Goal: Transaction & Acquisition: Register for event/course

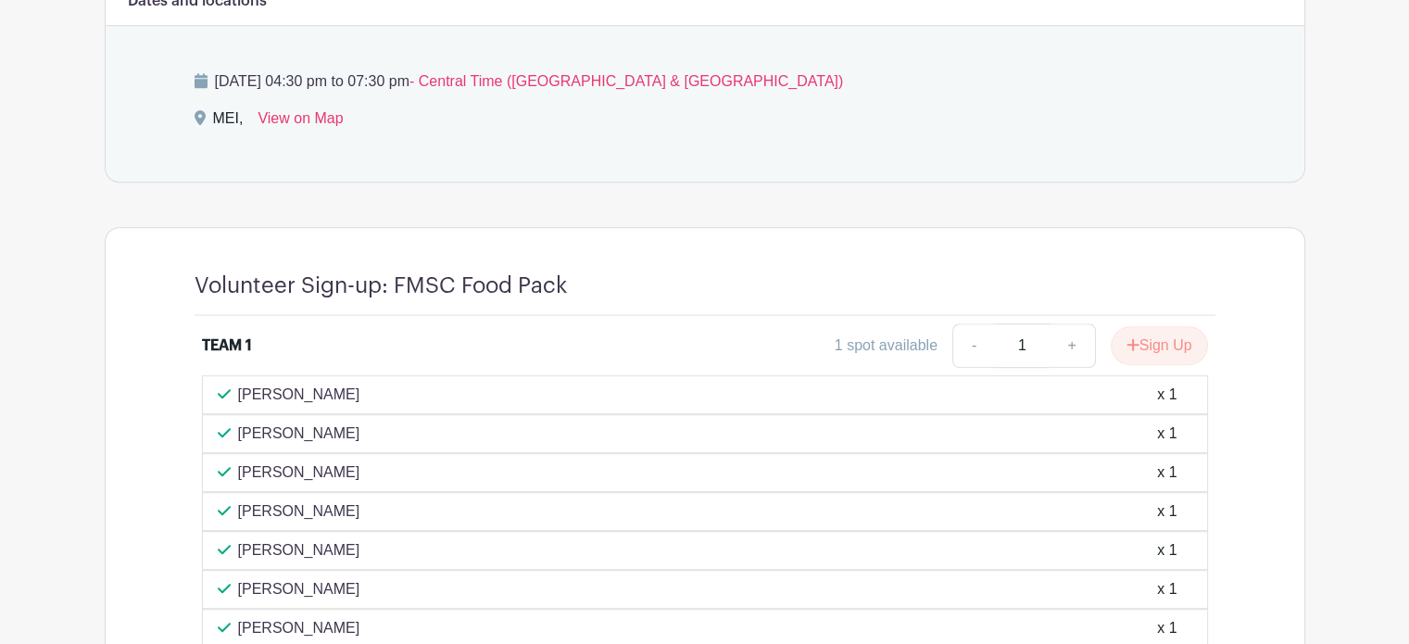
scroll to position [1482, 0]
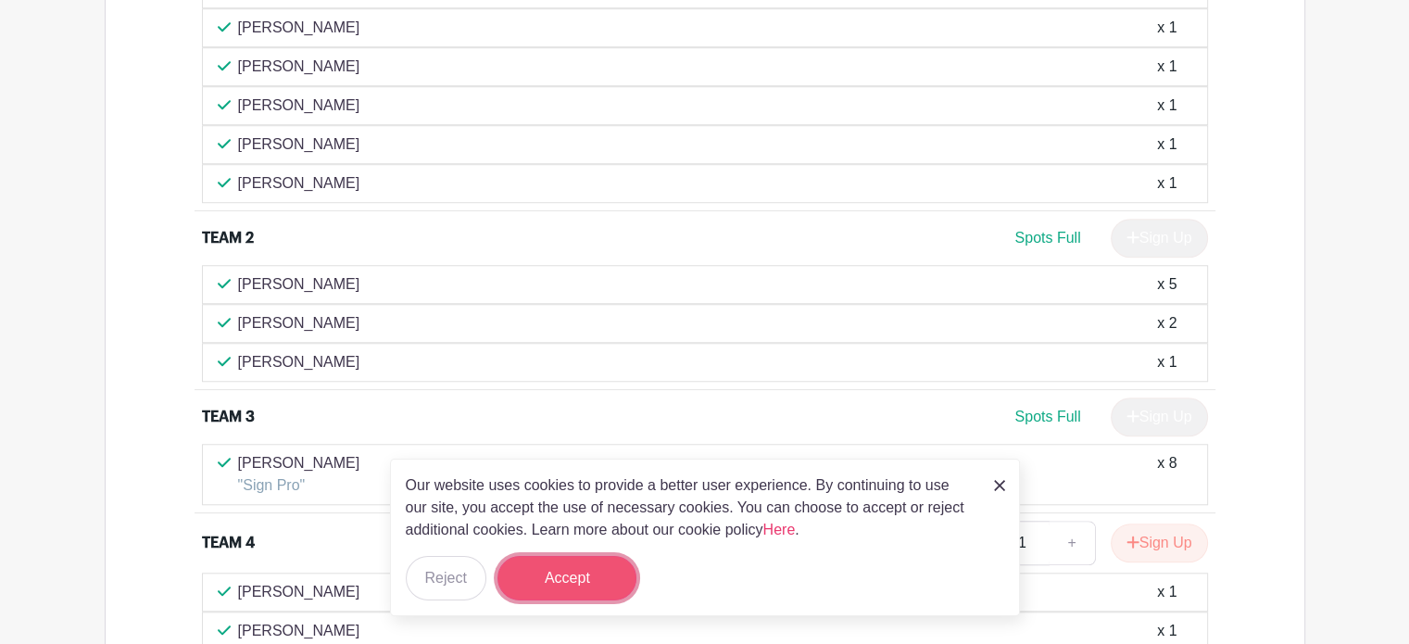
click at [572, 587] on button "Accept" at bounding box center [566, 578] width 139 height 44
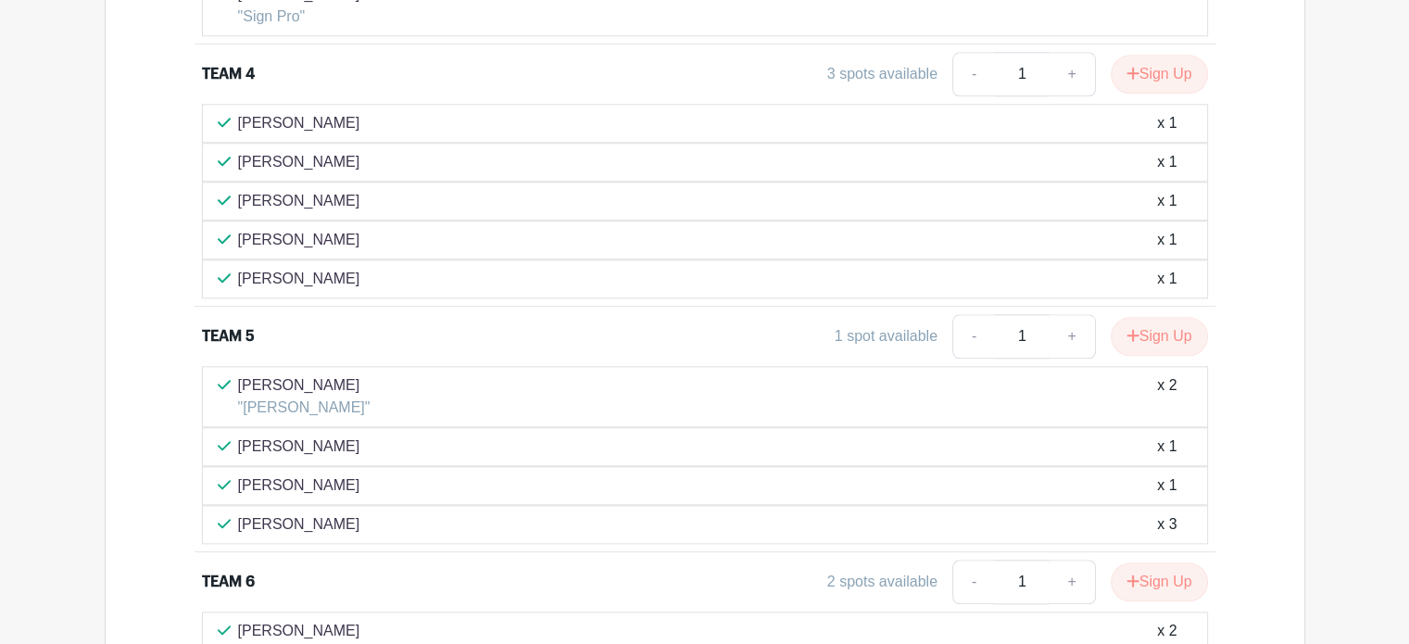
scroll to position [2692, 0]
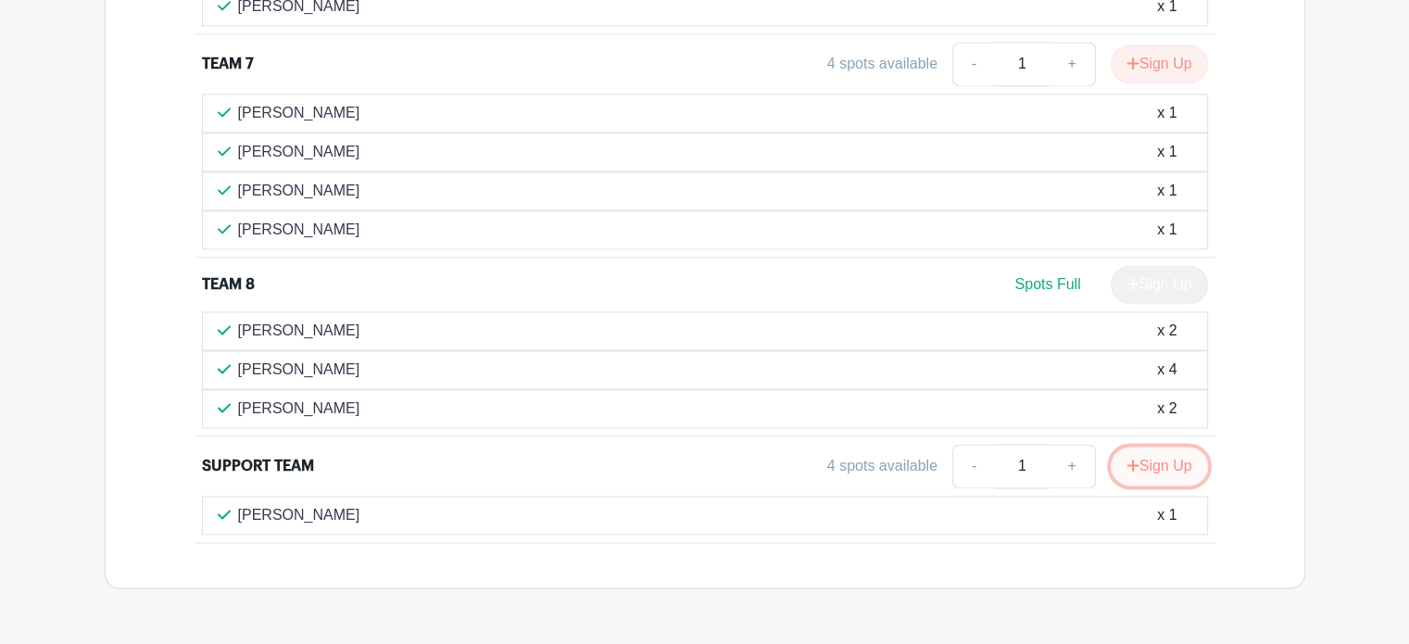
click at [1145, 447] on button "Sign Up" at bounding box center [1159, 466] width 97 height 39
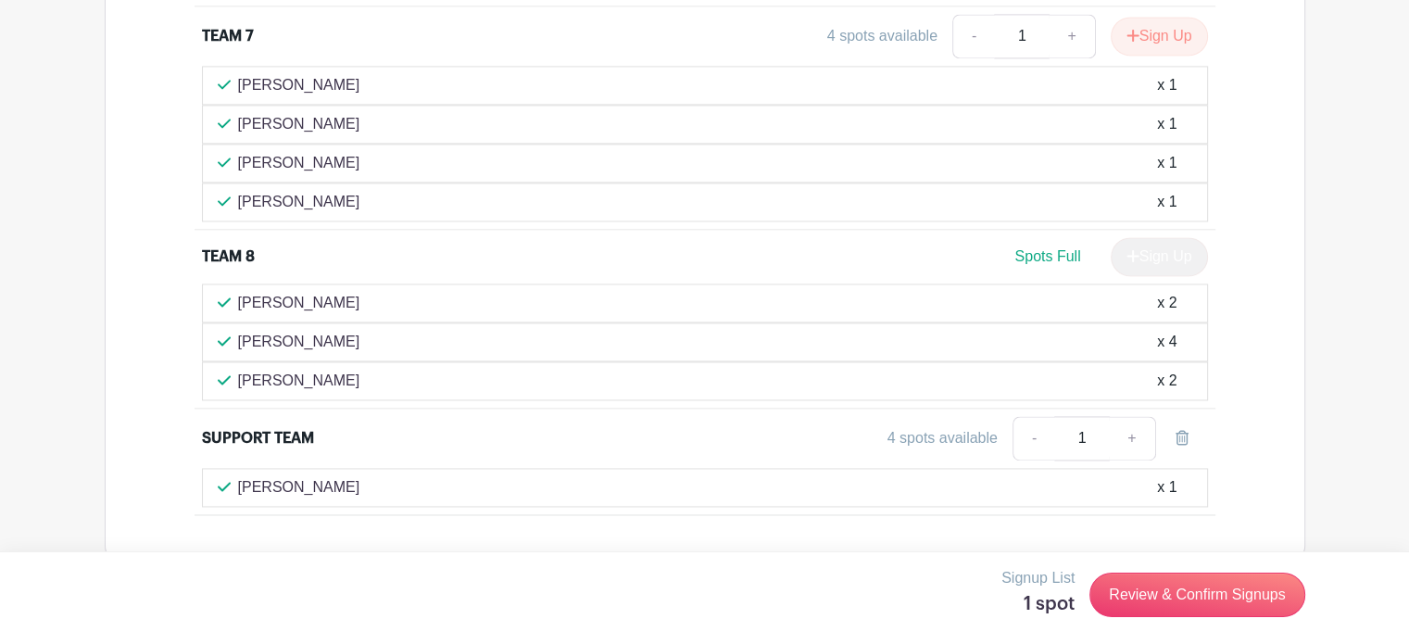
scroll to position [2732, 0]
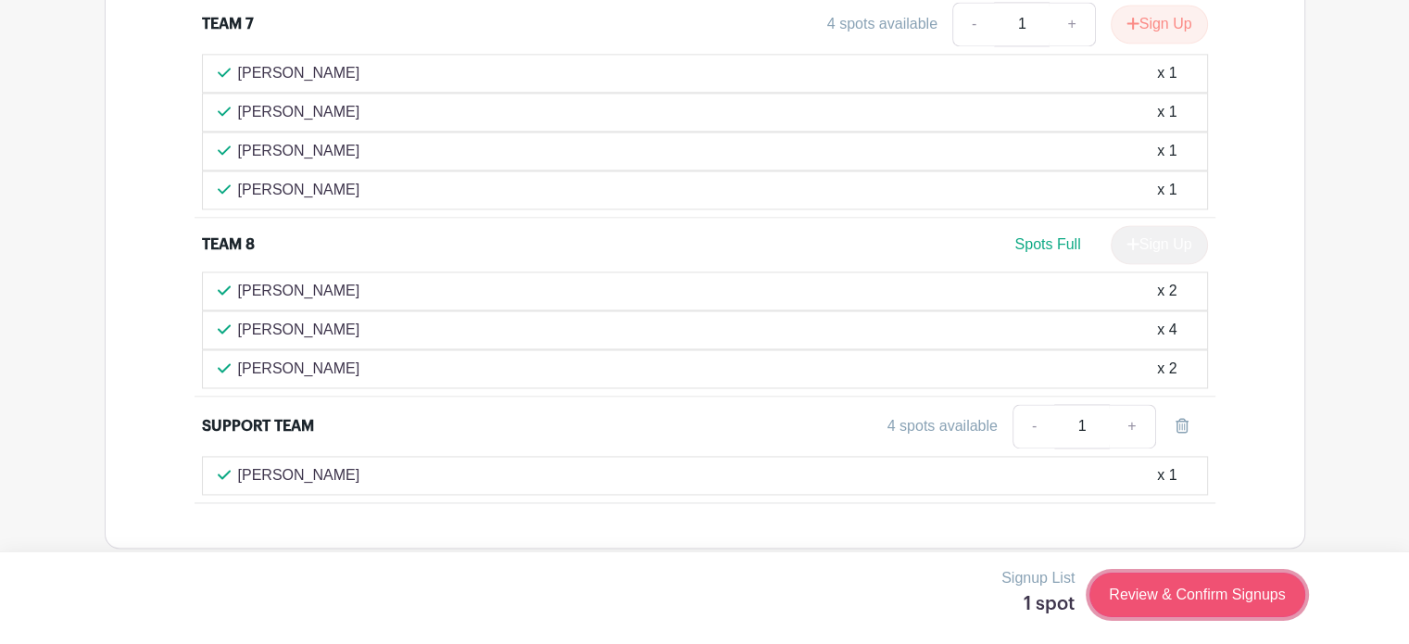
click at [1149, 592] on link "Review & Confirm Signups" at bounding box center [1196, 594] width 215 height 44
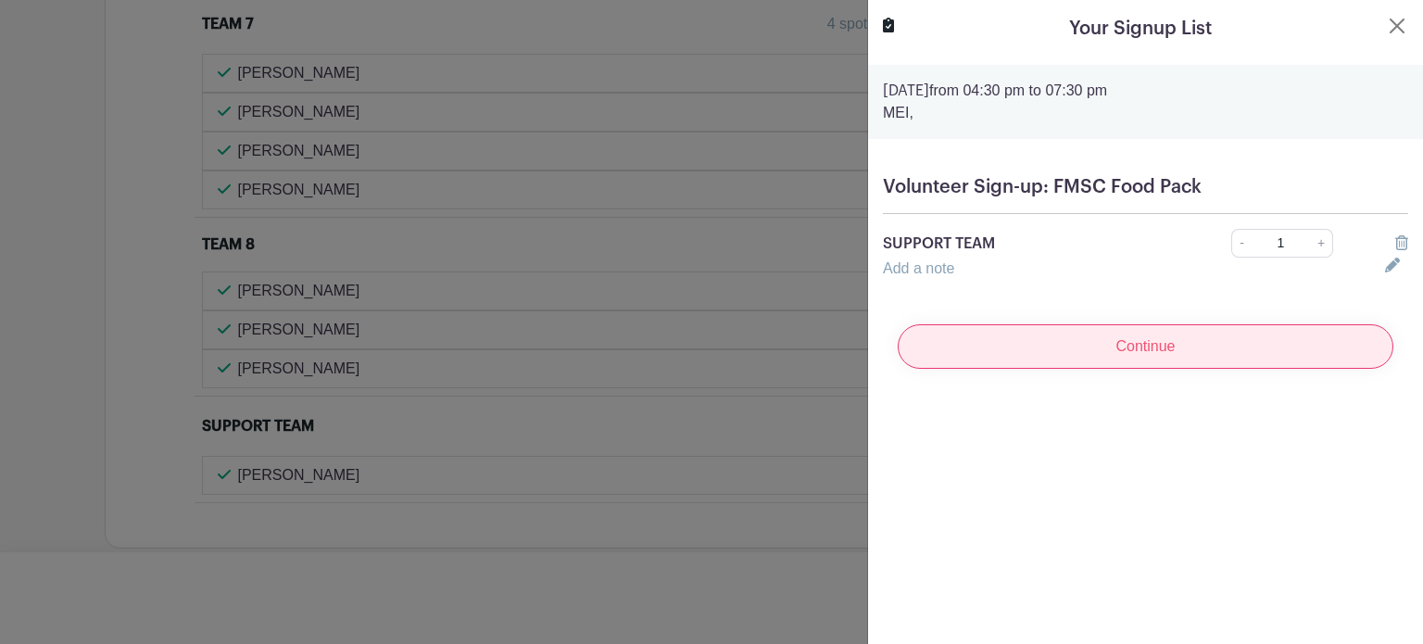
click at [1134, 351] on input "Continue" at bounding box center [1146, 346] width 496 height 44
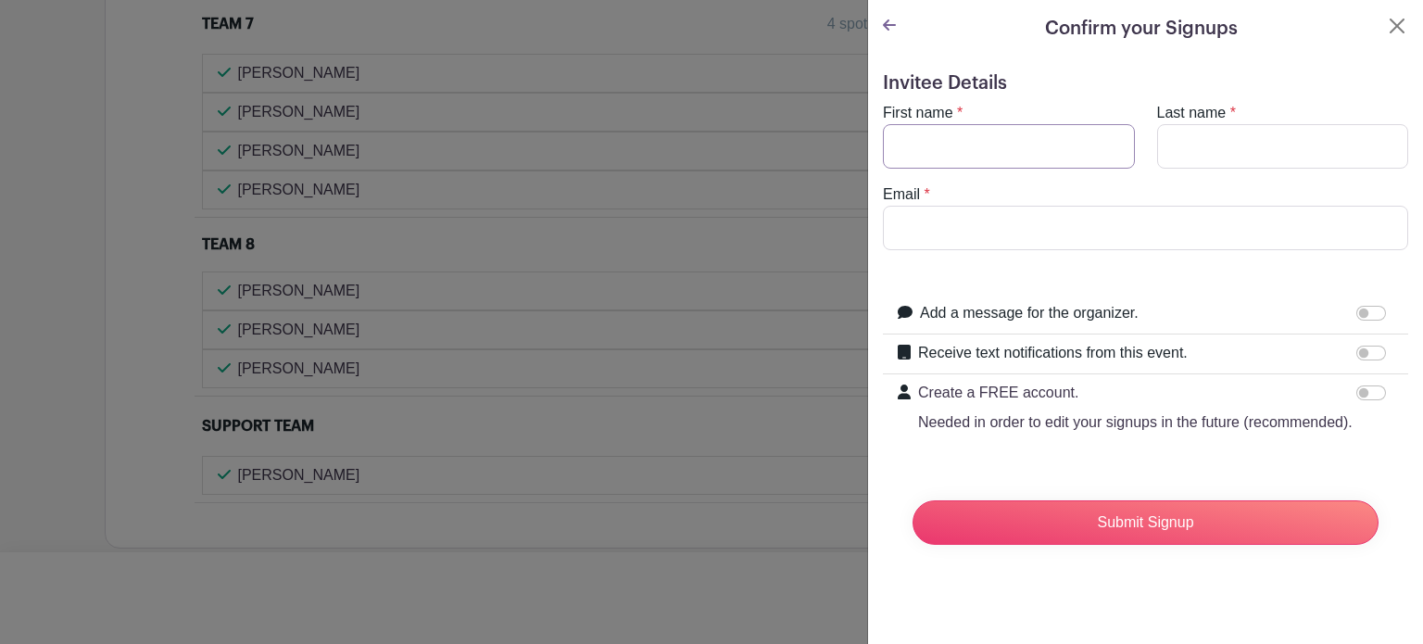
click at [972, 140] on input "First name" at bounding box center [1009, 146] width 252 height 44
type input "[PERSON_NAME]"
type input "[EMAIL_ADDRESS][PERSON_NAME][DOMAIN_NAME]"
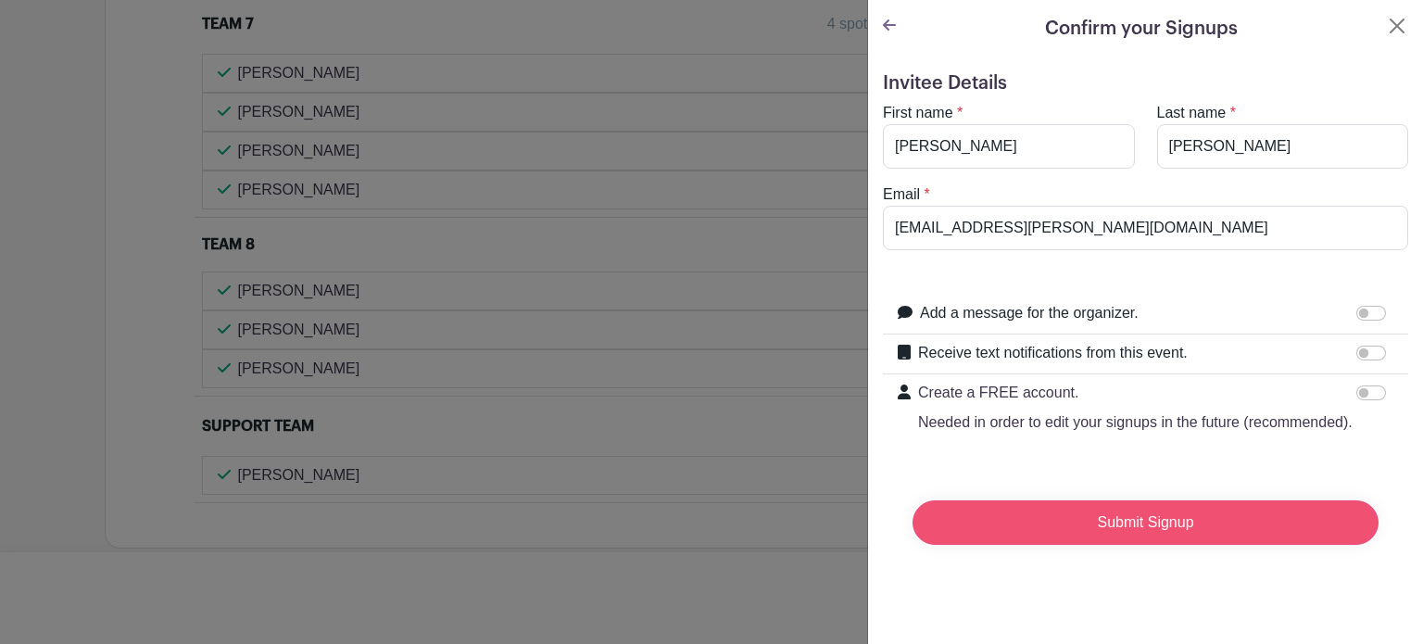
click at [1141, 542] on input "Submit Signup" at bounding box center [1145, 522] width 466 height 44
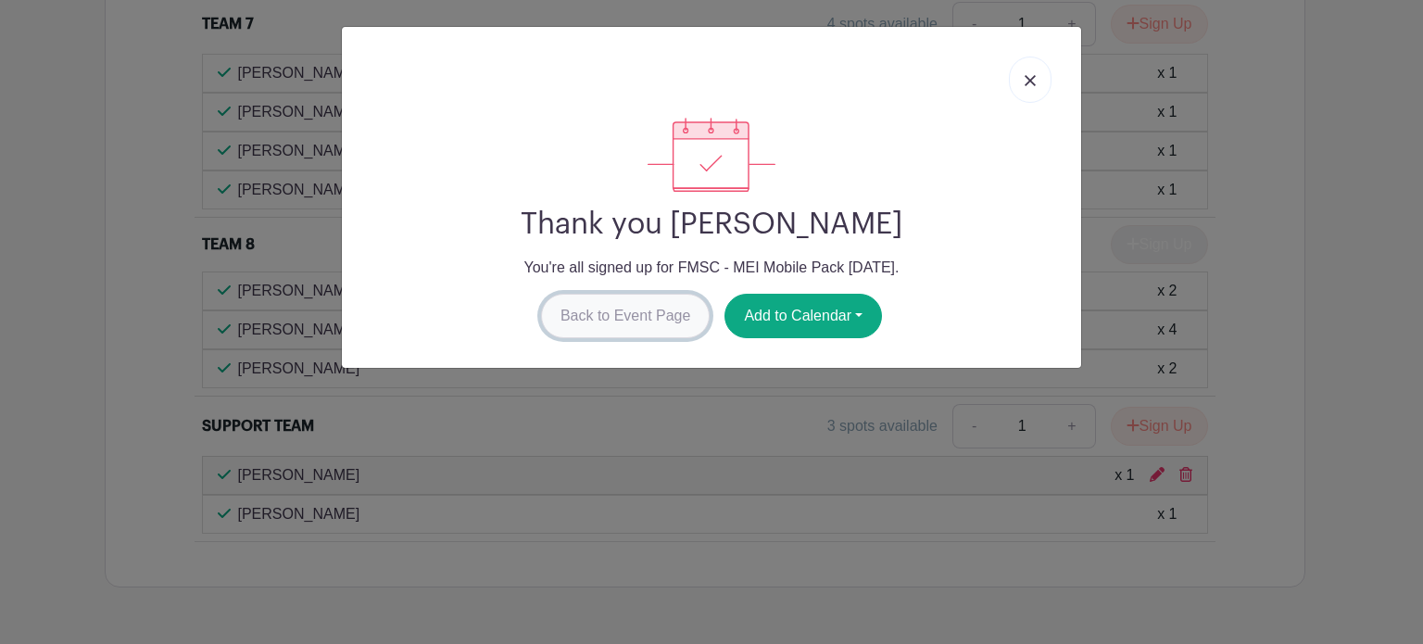
click at [654, 316] on link "Back to Event Page" at bounding box center [626, 316] width 170 height 44
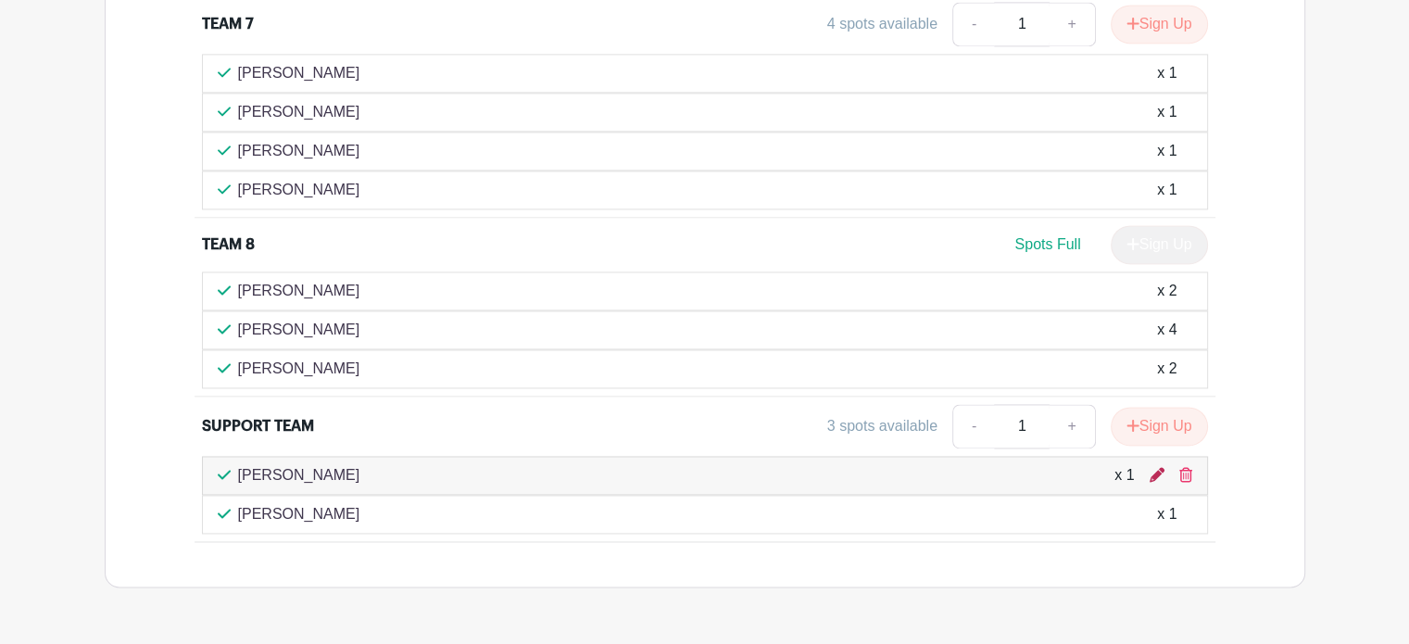
click at [1156, 467] on icon at bounding box center [1157, 474] width 15 height 15
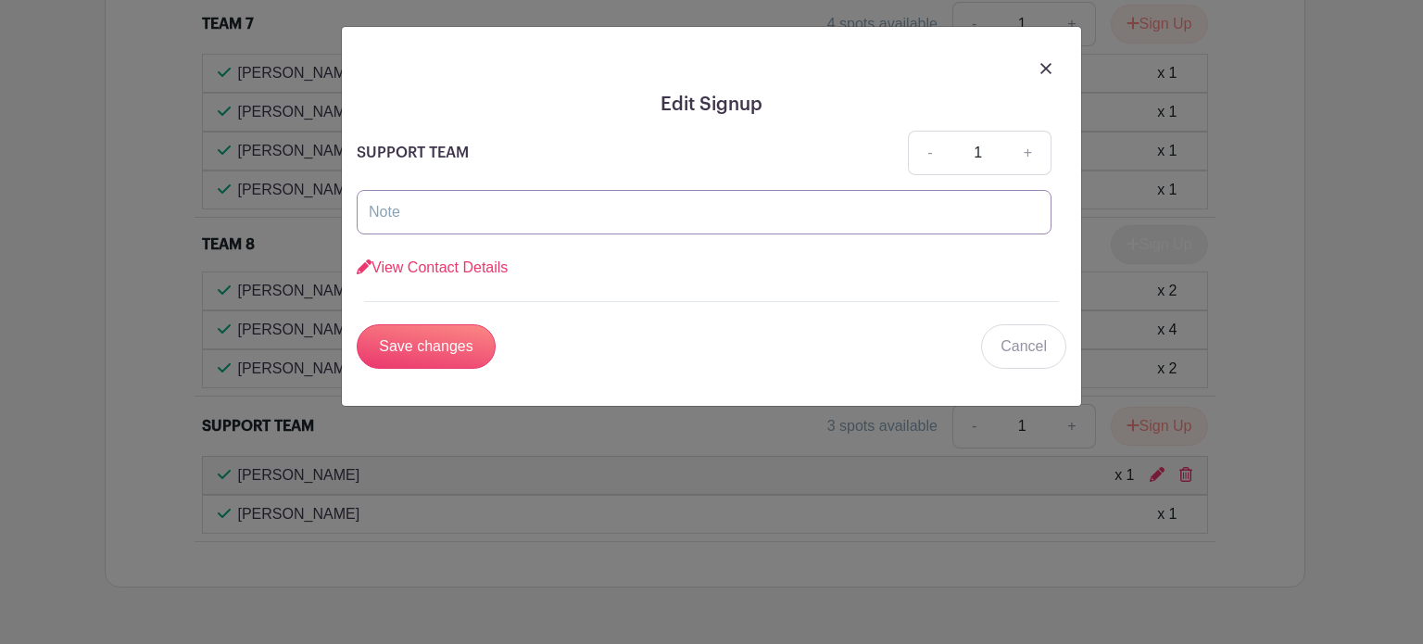
click at [447, 217] on input "text" at bounding box center [704, 212] width 695 height 44
type input "<"
type input "[PERSON_NAME]"
click at [414, 344] on input "Save changes" at bounding box center [426, 346] width 139 height 44
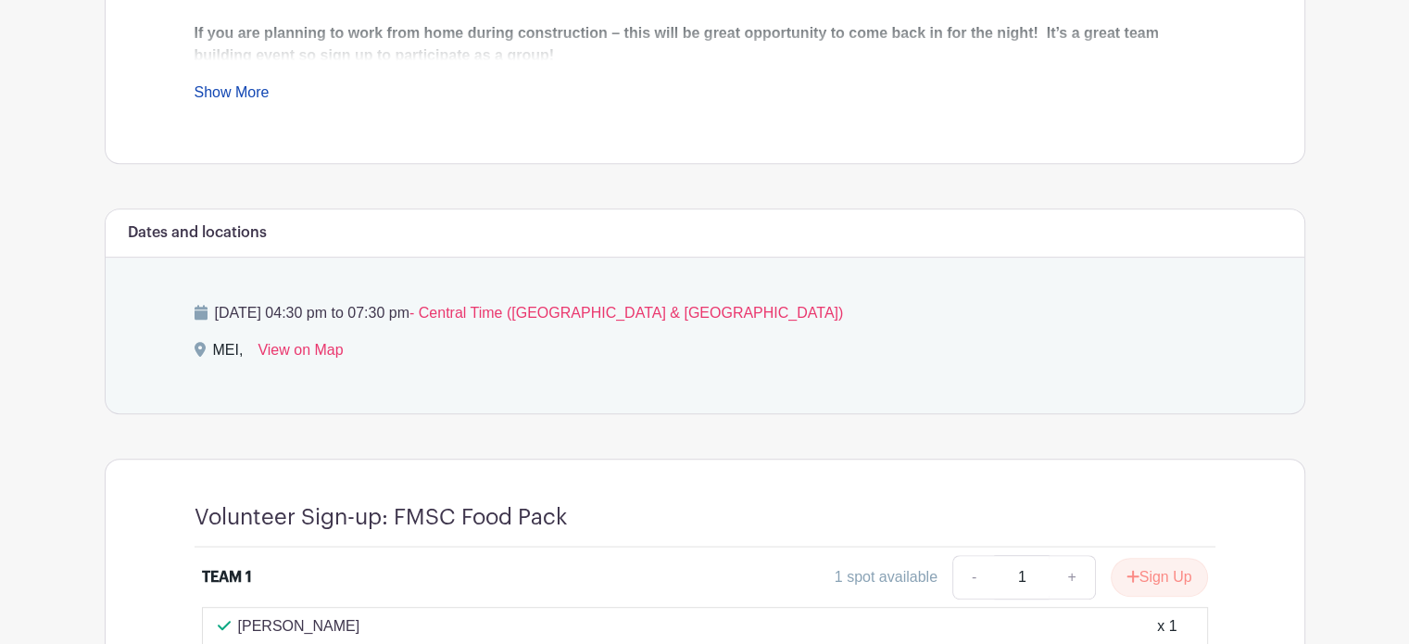
scroll to position [509, 0]
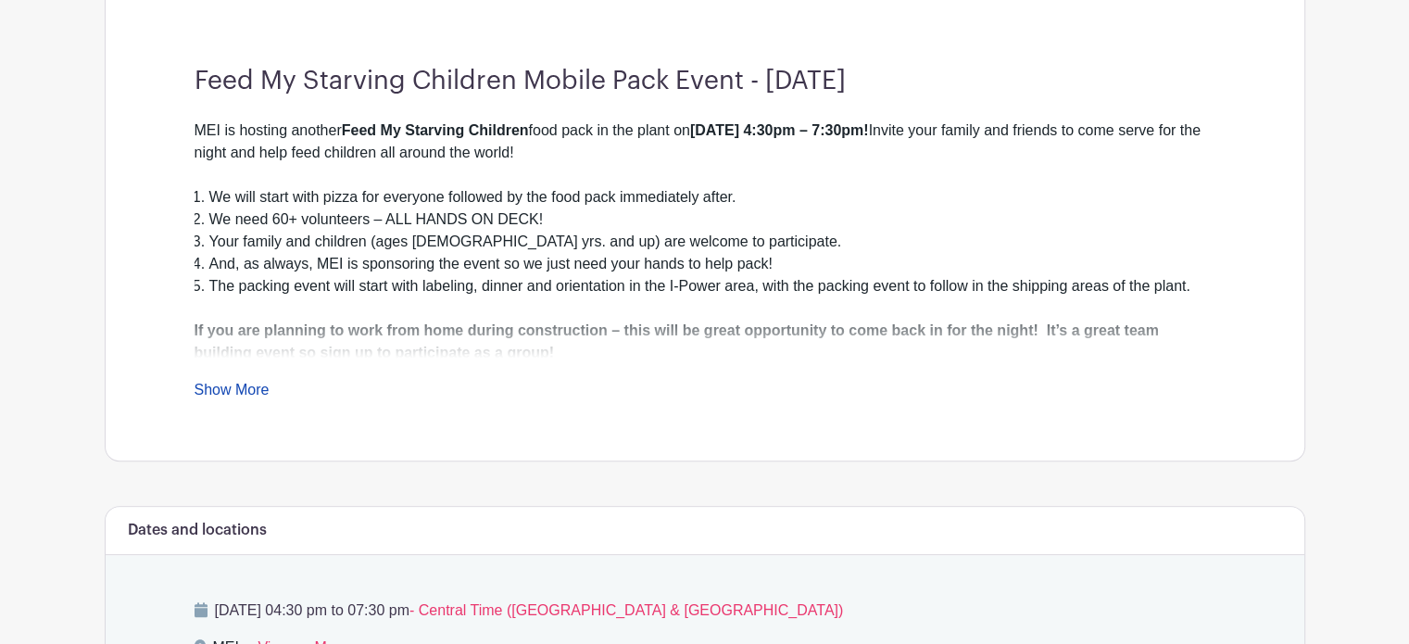
click at [287, 398] on div "Feed My Starving Children Mobile Pack Event - [DATE] MEI is hosting another Fee…" at bounding box center [705, 233] width 1110 height 454
click at [255, 384] on link "Show More" at bounding box center [232, 393] width 75 height 23
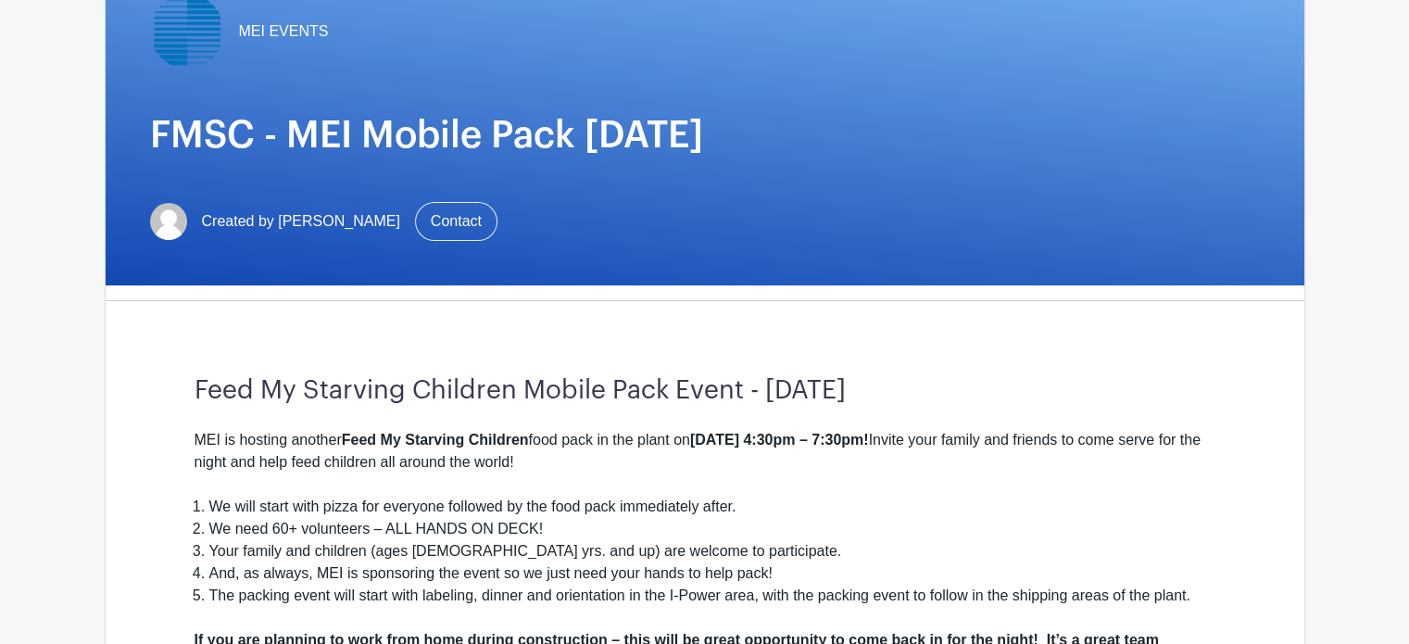
scroll to position [0, 0]
